Goal: Check status

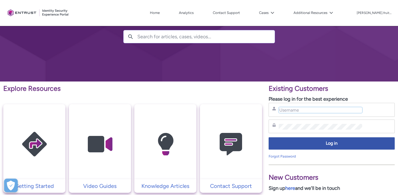
click at [308, 109] on input "Username" at bounding box center [321, 110] width 84 height 6
click at [308, 104] on div "Username" at bounding box center [332, 110] width 126 height 14
click at [309, 107] on div "Username" at bounding box center [331, 110] width 119 height 7
click at [310, 107] on input "Username" at bounding box center [321, 110] width 84 height 6
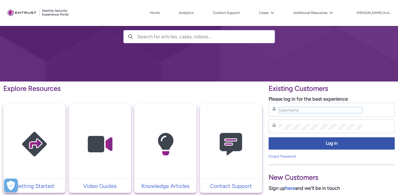
click at [311, 110] on input "Username" at bounding box center [321, 110] width 84 height 6
type input "[EMAIL_ADDRESS][DOMAIN_NAME]"
click at [296, 111] on input "[EMAIL_ADDRESS][DOMAIN_NAME]" at bounding box center [321, 110] width 84 height 6
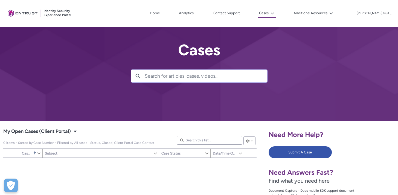
click at [37, 128] on span "My Open Cases (Client Portal)" at bounding box center [37, 131] width 68 height 9
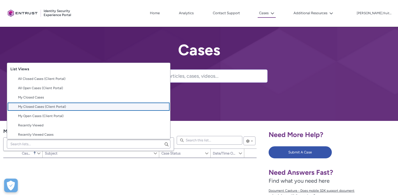
click at [78, 108] on span "My Closed Cases (Client Portal)" at bounding box center [92, 106] width 149 height 5
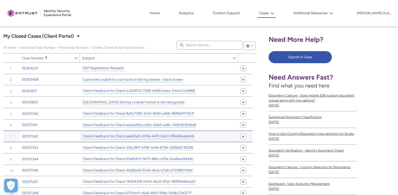
scroll to position [33, 0]
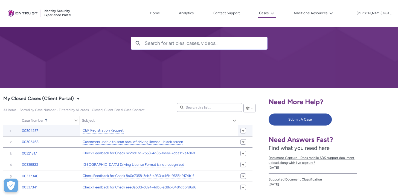
click at [103, 133] on link "CEP Registration Request" at bounding box center [103, 131] width 41 height 6
type input "227"
type input "587"
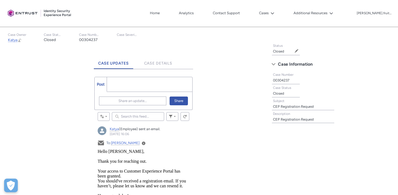
scroll to position [110, 0]
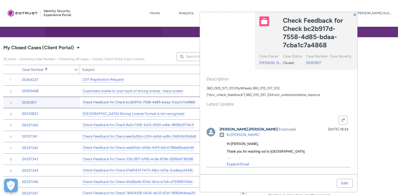
click at [106, 100] on link "Check Feedback for Check bc2b917d-7558-4d85-bdaa-7cba1c7a4868" at bounding box center [139, 103] width 113 height 6
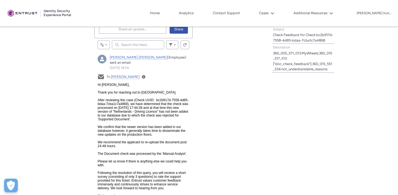
scroll to position [208, 0]
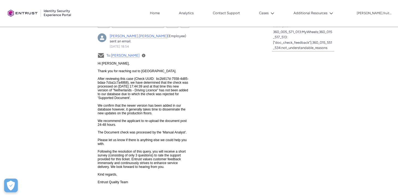
click at [135, 90] on span "Hi Dirk, Thank you for reaching out to us. After reviewing this case (Check UUI…" at bounding box center [143, 122] width 91 height 123
click at [111, 91] on span "Hi Dirk, Thank you for reaching out to us. After reviewing this case (Check UUI…" at bounding box center [143, 122] width 91 height 123
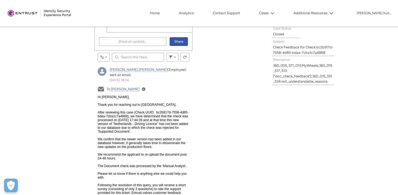
scroll to position [0, 0]
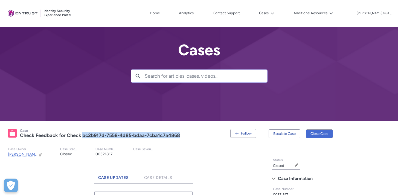
drag, startPoint x: 85, startPoint y: 136, endPoint x: 181, endPoint y: 136, distance: 95.6
click at [181, 136] on div "Check Feedback for Check bc2b917d-7558-4d85-bdaa-7cba1c7a4868" at bounding box center [123, 136] width 207 height 6
copy lightning-formatted-text "bc2b917d-7558-4d85-bdaa-7cba1c7a4868"
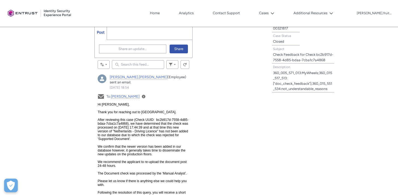
scroll to position [195, 0]
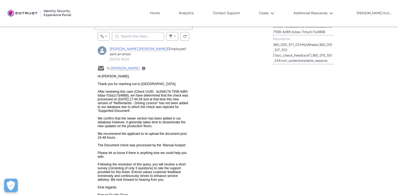
click at [147, 159] on html "Hi Dirk, Thank you for reaching out to us. After reviewing this case (Check UUI…" at bounding box center [144, 148] width 92 height 149
drag, startPoint x: 112, startPoint y: 154, endPoint x: 169, endPoint y: 155, distance: 57.5
click at [162, 155] on html "Hi Dirk, Thank you for reaching out to us. After reviewing this case (Check UUI…" at bounding box center [144, 148] width 92 height 149
drag, startPoint x: 174, startPoint y: 151, endPoint x: 128, endPoint y: 152, distance: 46.0
click at [128, 152] on span "Hi Dirk, Thank you for reaching out to us. After reviewing this case (Check UUI…" at bounding box center [143, 135] width 91 height 123
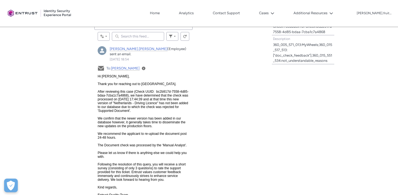
click at [127, 152] on span "Hi Dirk, Thank you for reaching out to us. After reviewing this case (Check UUI…" at bounding box center [143, 135] width 91 height 123
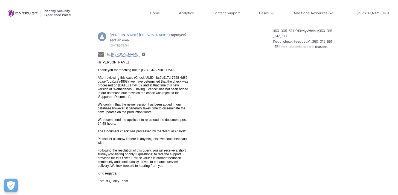
scroll to position [47, 0]
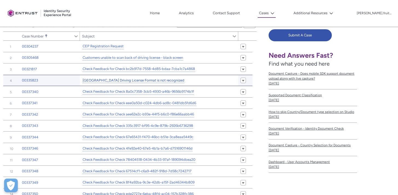
click at [154, 79] on link "New Netherlands Driving License Format is not recognized" at bounding box center [134, 81] width 102 height 6
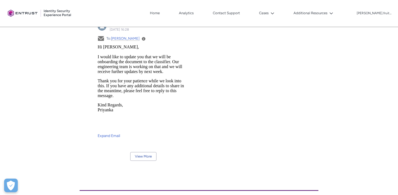
scroll to position [1064, 0]
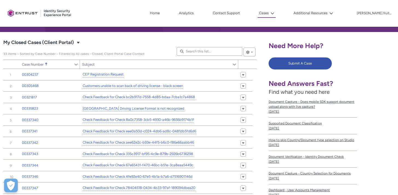
scroll to position [61, 0]
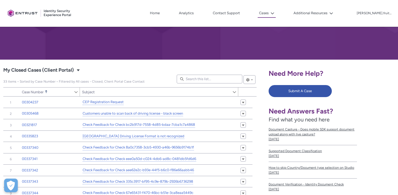
click at [121, 81] on span "33 items • Sorted by Case Number • Filtered by All cases - Closed, Client Porta…" at bounding box center [74, 82] width 142 height 4
click at [153, 69] on div "Cases My Closed Cases (Client Portal) Select a List View: Cases" at bounding box center [129, 70] width 253 height 9
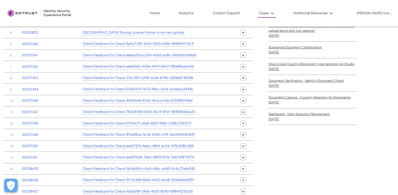
scroll to position [166, 0]
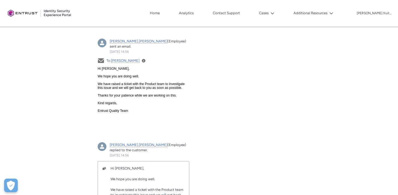
scroll to position [768, 0]
